Goal: Use online tool/utility: Utilize a website feature to perform a specific function

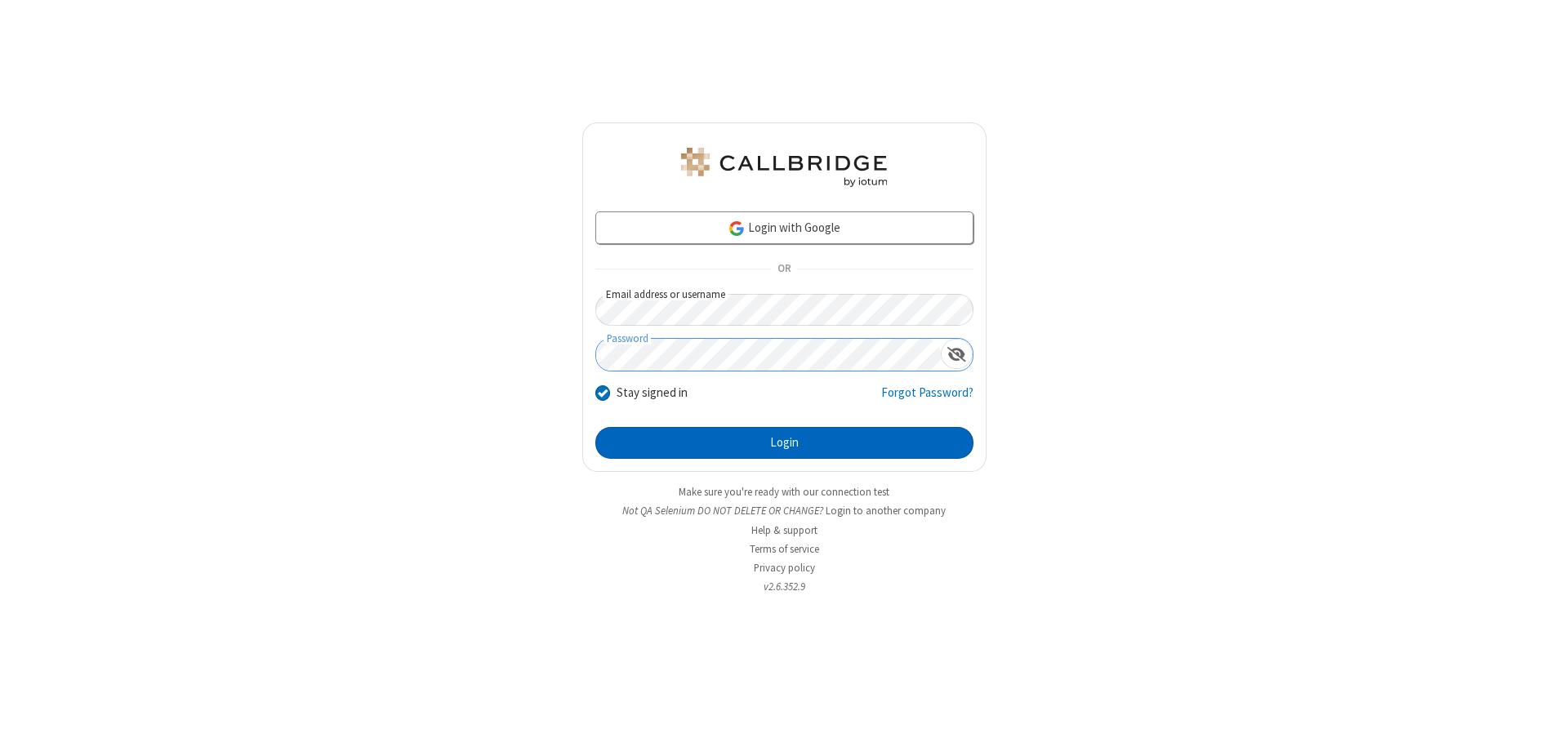
click at [784, 442] on button "Login" at bounding box center [784, 443] width 378 height 33
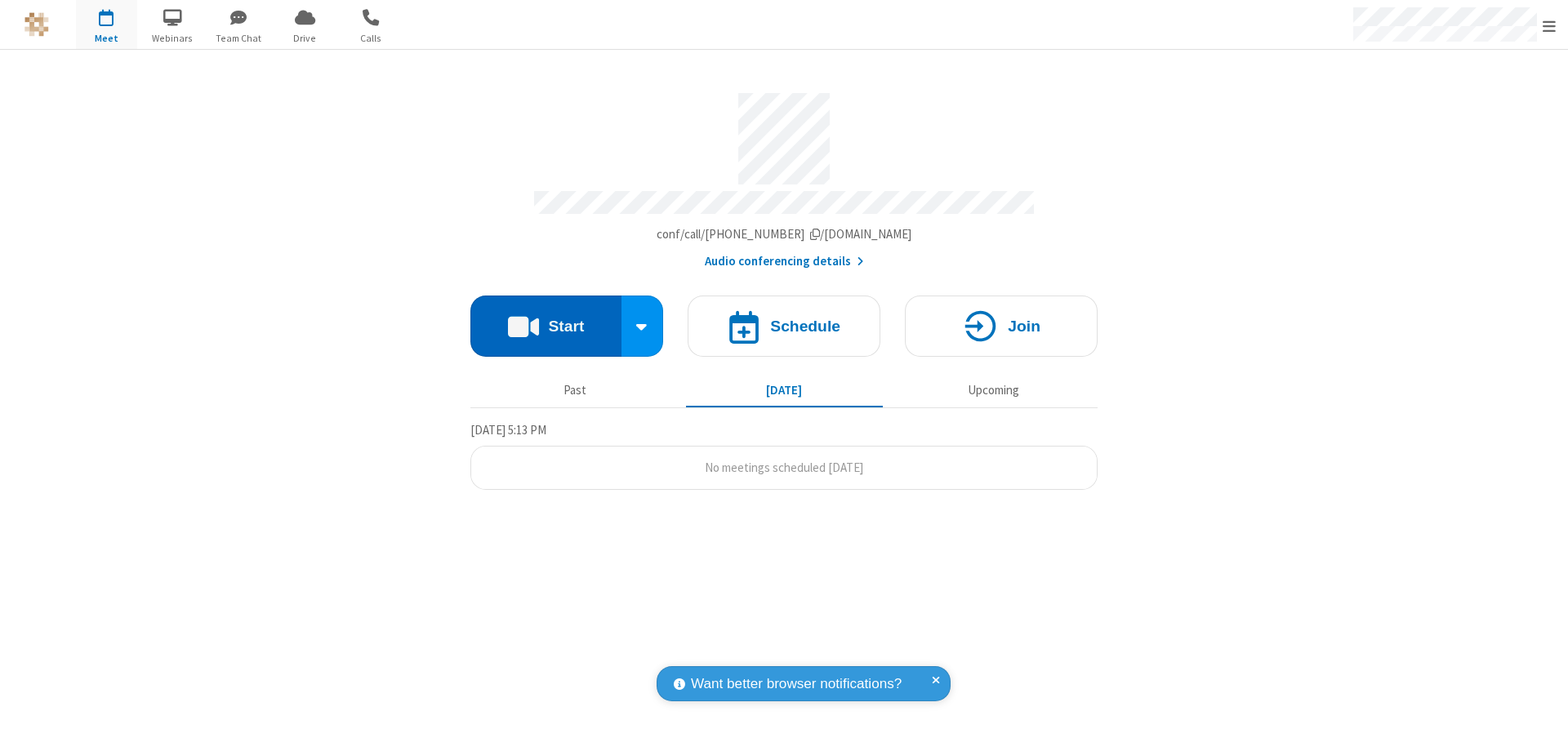
click at [546, 320] on button "Start" at bounding box center [546, 326] width 151 height 61
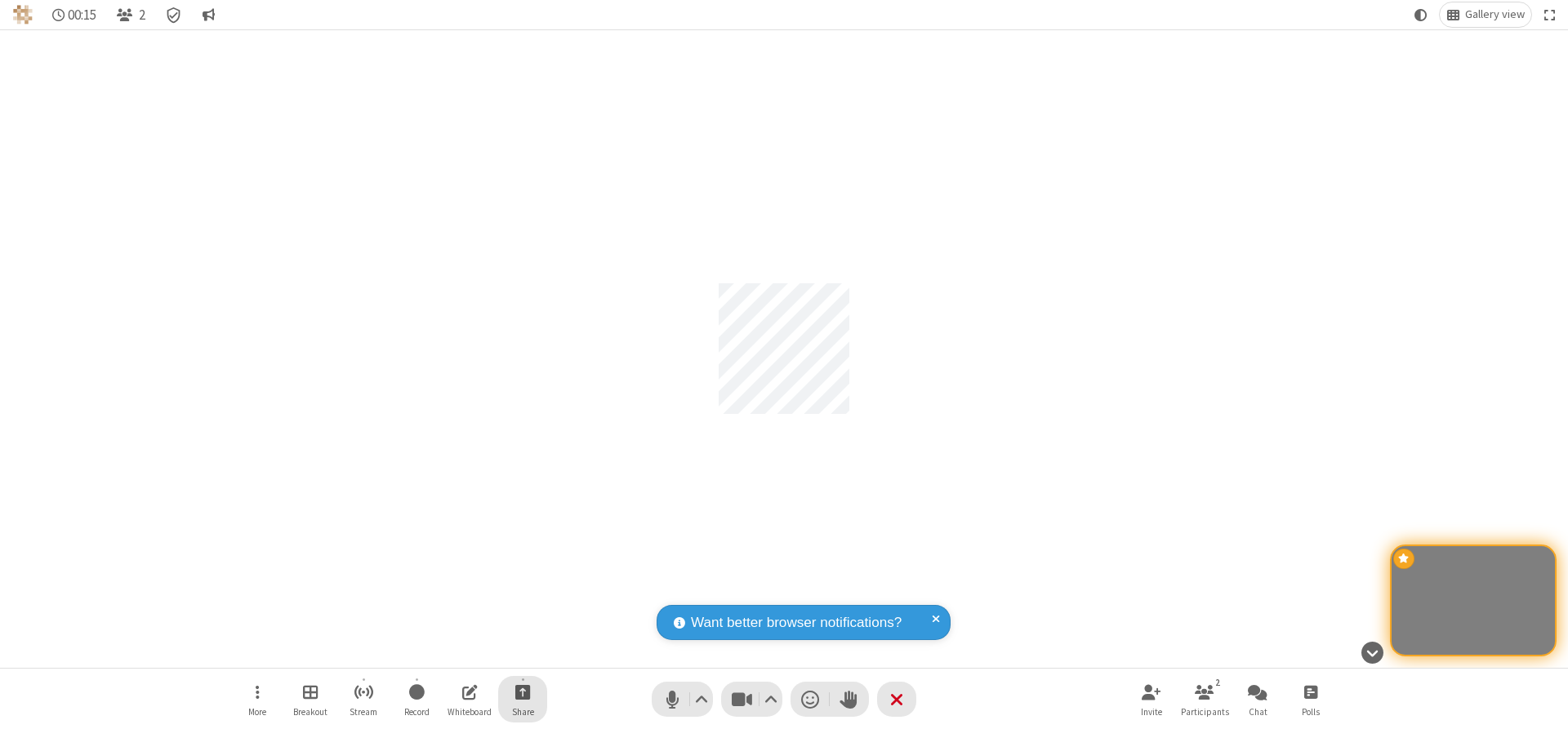
click at [523, 691] on span "Start sharing" at bounding box center [523, 691] width 16 height 20
click at [457, 652] on span "Share my screen" at bounding box center [457, 653] width 19 height 14
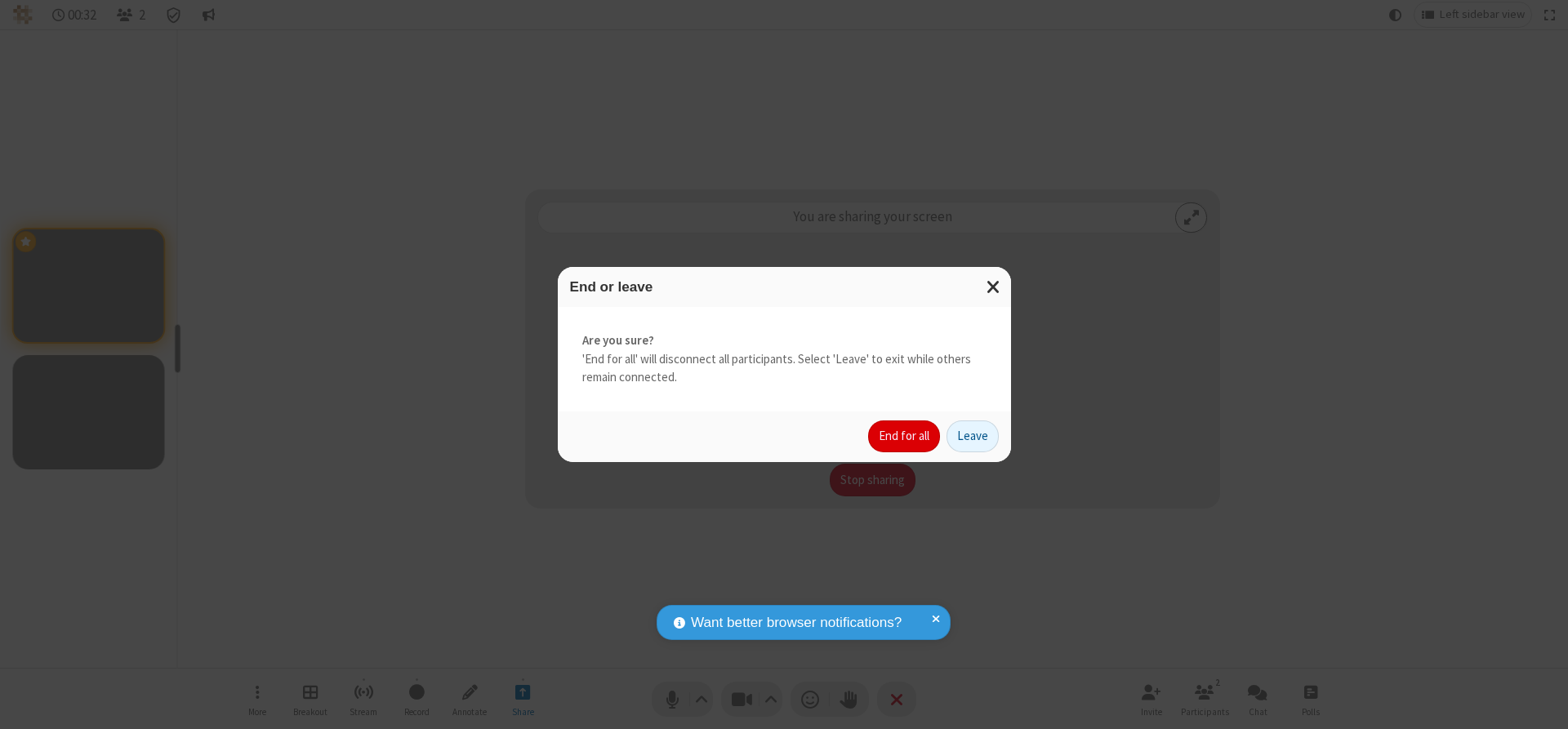
click at [905, 436] on button "End for all" at bounding box center [904, 437] width 72 height 33
